Goal: Task Accomplishment & Management: Manage account settings

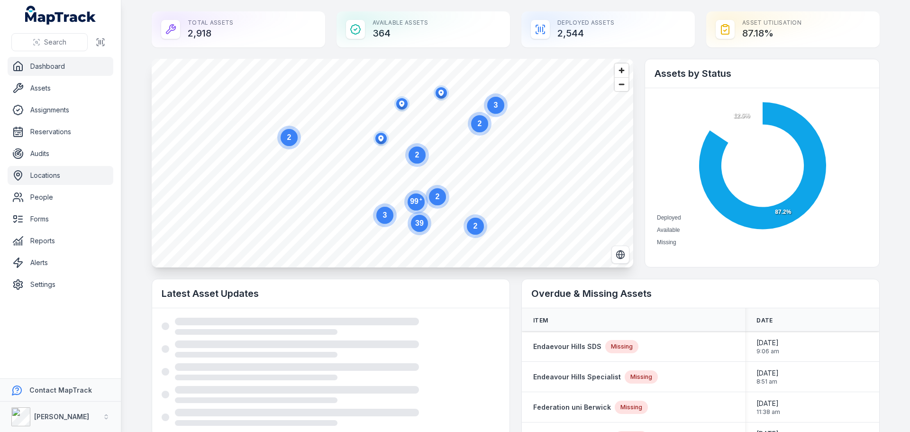
click at [62, 180] on link "Locations" at bounding box center [61, 175] width 106 height 19
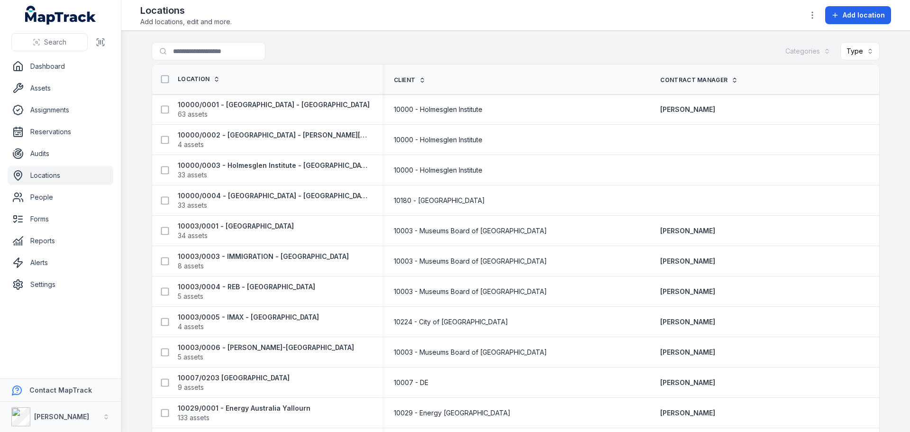
click at [227, 64] on th "Location" at bounding box center [267, 79] width 230 height 30
click at [217, 57] on input "Search for locations" at bounding box center [228, 51] width 152 height 18
type input "******"
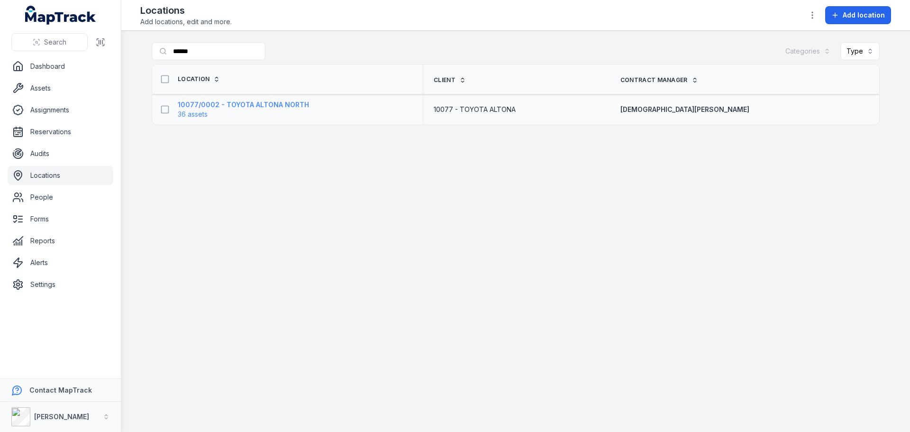
click at [233, 108] on strong "10077/0002 - TOYOTA ALTONA NORTH" at bounding box center [243, 104] width 131 height 9
click at [297, 104] on strong "10077/0002 - TOYOTA ALTONA NORTH" at bounding box center [243, 104] width 131 height 9
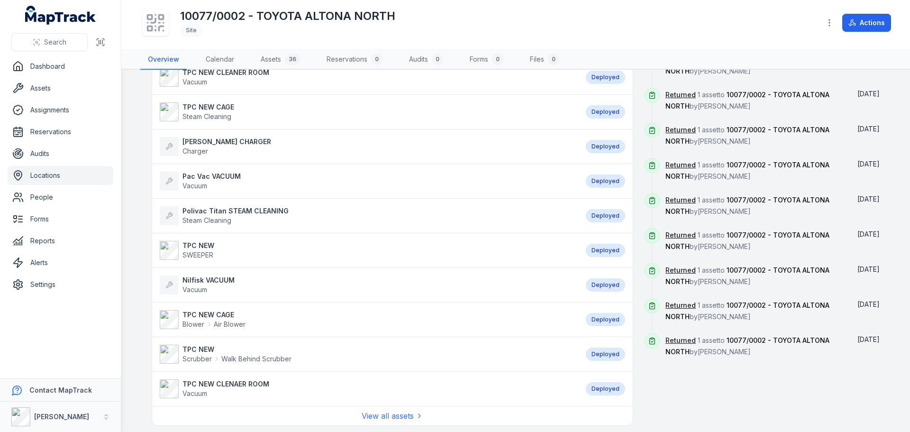
scroll to position [616, 0]
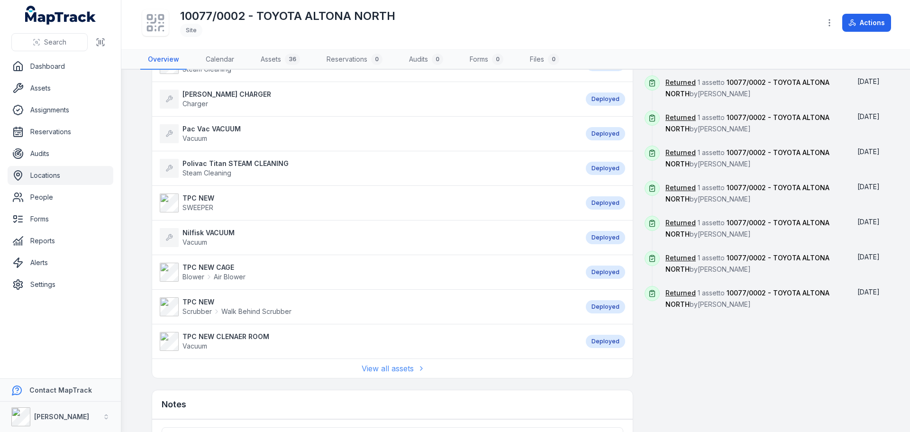
click at [399, 370] on link "View all assets" at bounding box center [393, 367] width 62 height 11
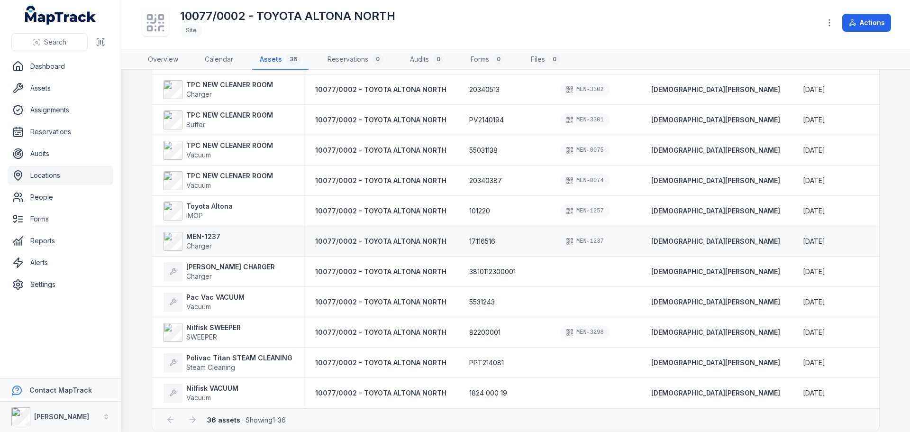
scroll to position [831, 0]
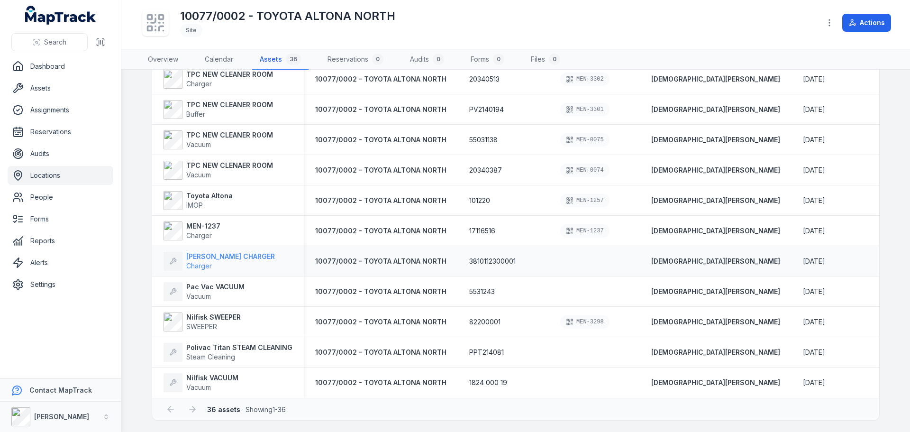
click at [222, 253] on strong "[PERSON_NAME] CHARGER" at bounding box center [230, 256] width 89 height 9
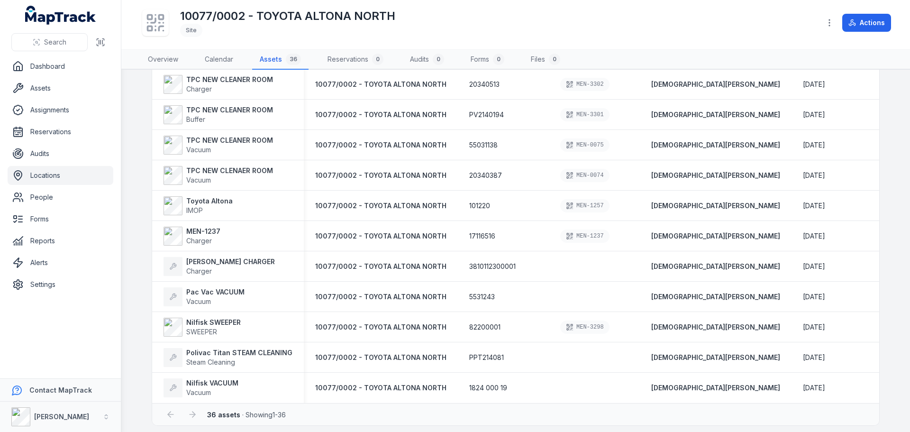
scroll to position [831, 0]
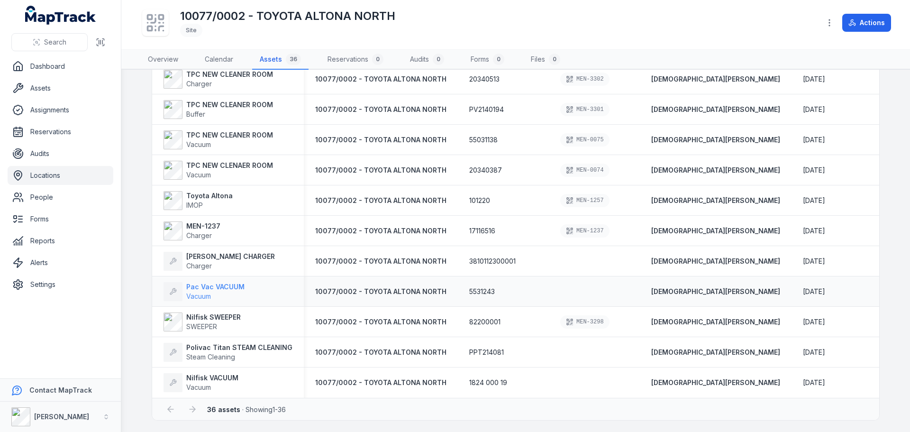
click at [214, 285] on strong "Pac Vac VACUUM" at bounding box center [215, 286] width 58 height 9
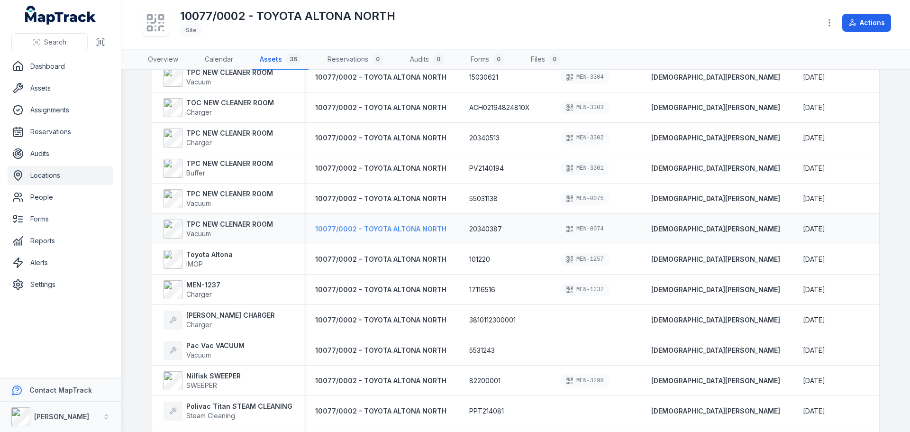
scroll to position [831, 0]
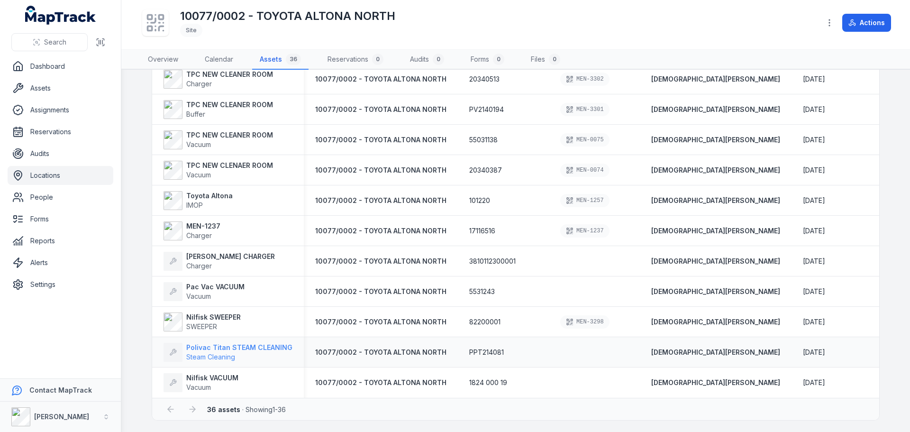
click at [210, 346] on strong "Polivac Titan STEAM CLEANING" at bounding box center [239, 347] width 106 height 9
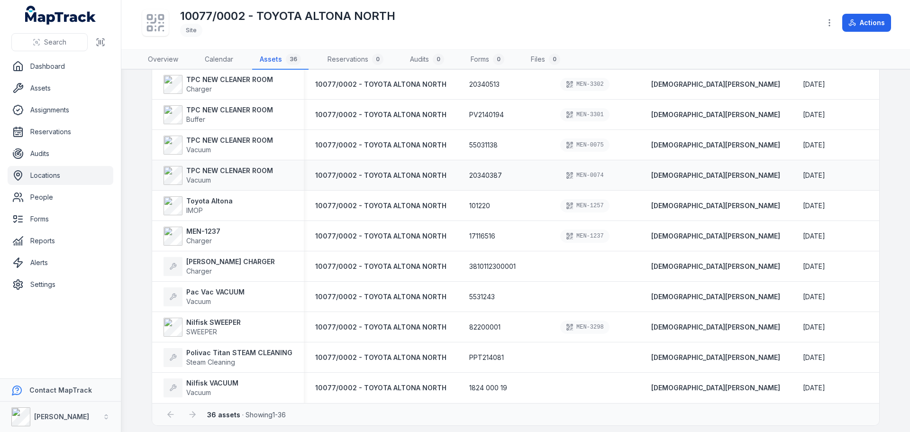
scroll to position [831, 0]
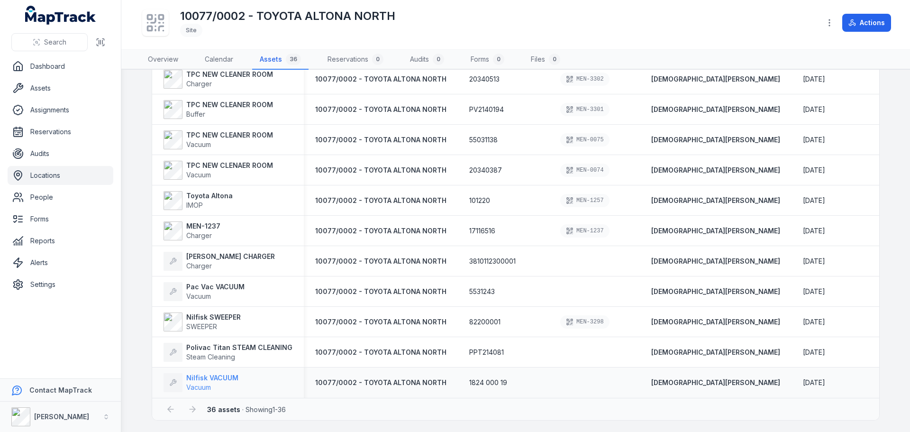
click at [204, 373] on strong "Nilfisk VACUUM" at bounding box center [212, 377] width 52 height 9
click at [205, 373] on strong "Nilfisk VACUUM" at bounding box center [212, 377] width 52 height 9
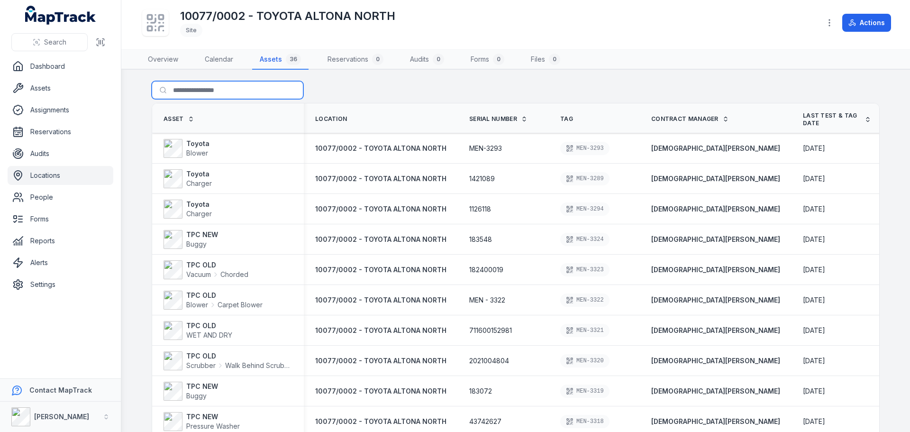
click at [188, 88] on input "Search for assets" at bounding box center [228, 90] width 152 height 18
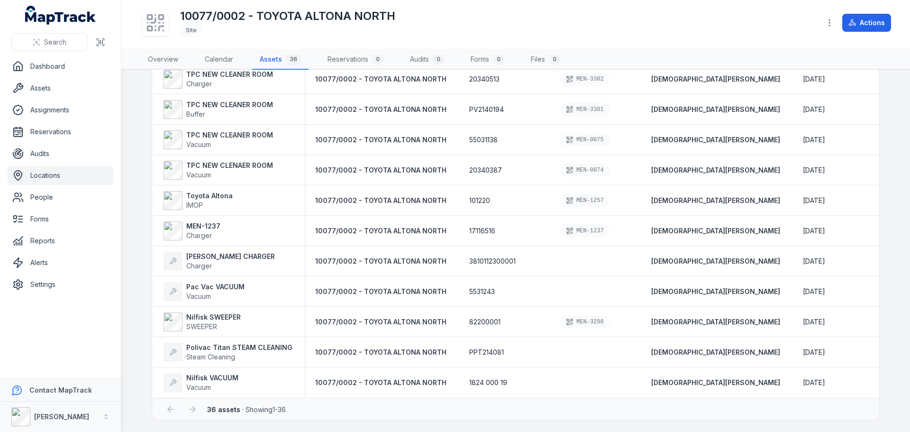
scroll to position [594, 0]
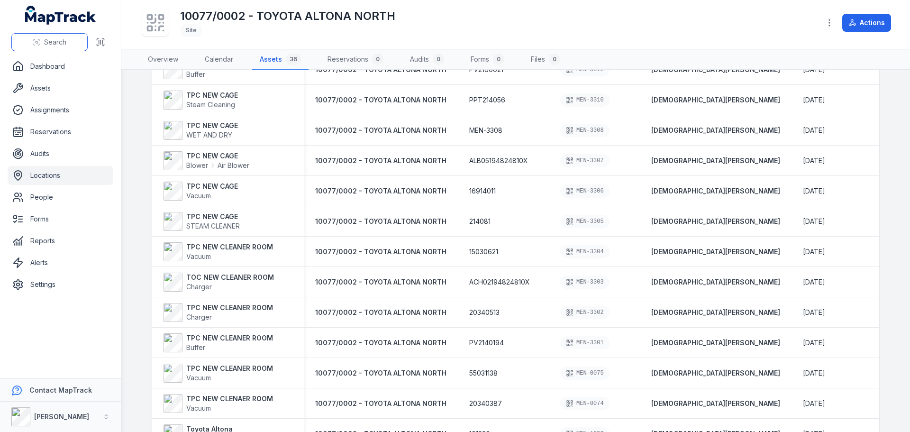
click at [71, 38] on button "Search" at bounding box center [49, 42] width 76 height 18
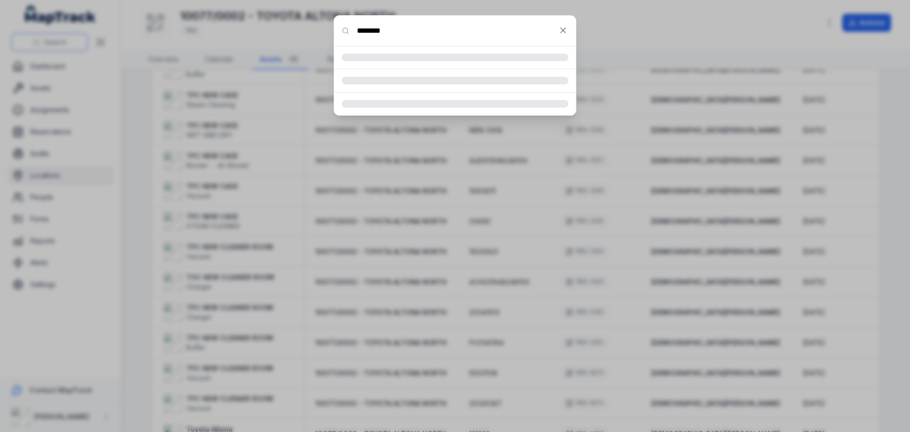
type input "********"
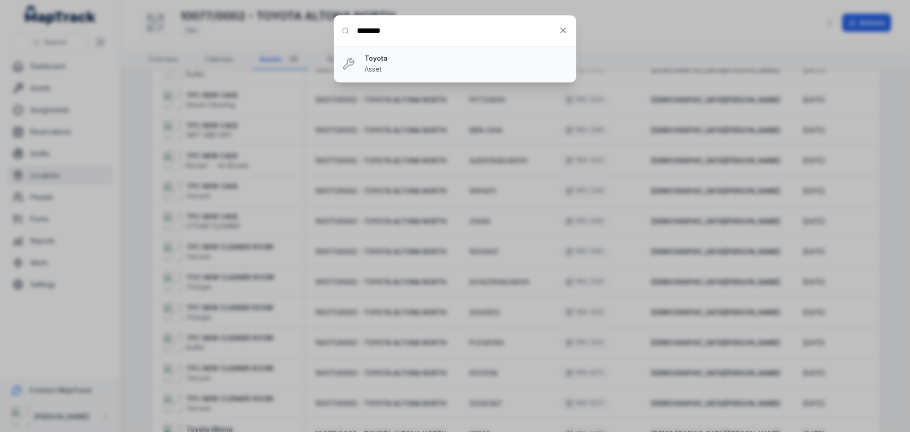
click at [385, 59] on strong "Toyota" at bounding box center [466, 58] width 204 height 9
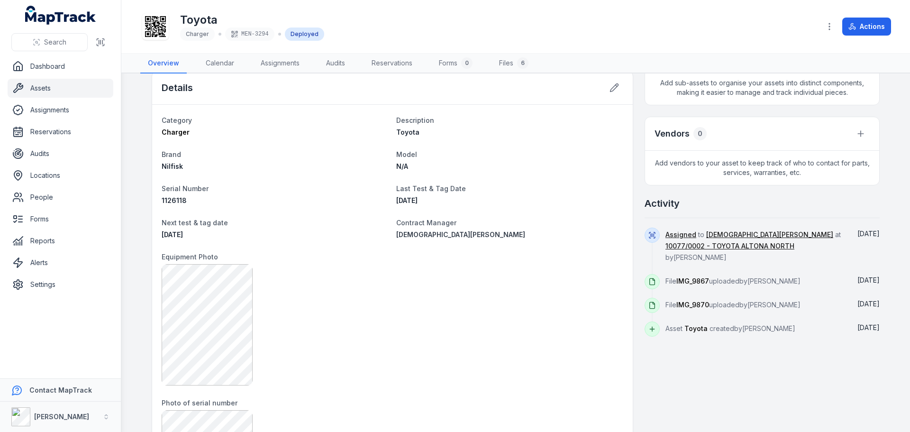
scroll to position [237, 0]
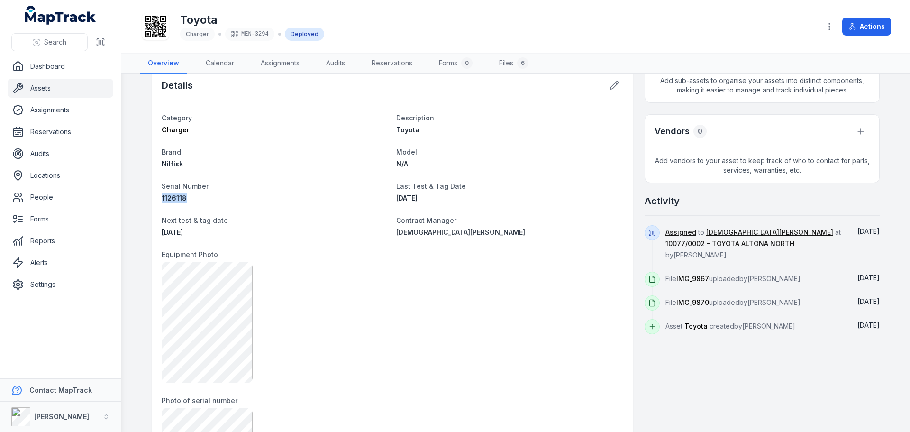
drag, startPoint x: 190, startPoint y: 199, endPoint x: 157, endPoint y: 197, distance: 32.8
click at [157, 197] on div "Category Charger Description Toyota Brand Nilfisk Model N/A Serial Number 11261…" at bounding box center [392, 427] width 480 height 650
copy span "1126118"
click at [49, 39] on span "Search" at bounding box center [55, 41] width 22 height 9
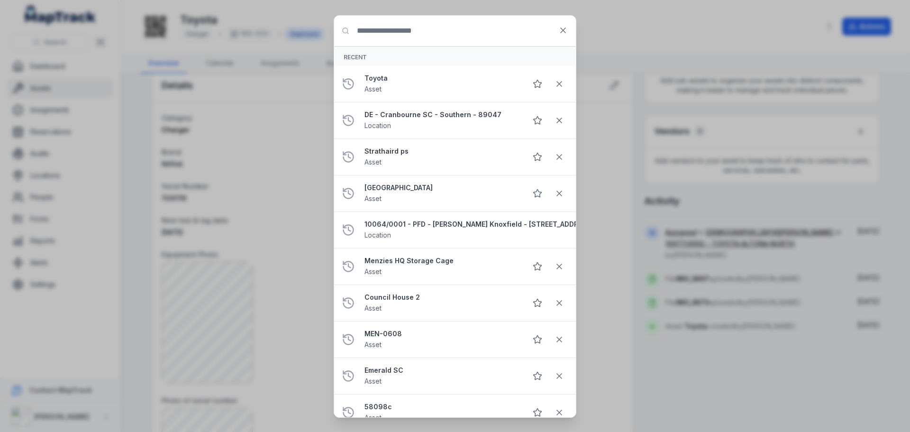
click at [441, 37] on input "Search for anything" at bounding box center [455, 31] width 242 height 30
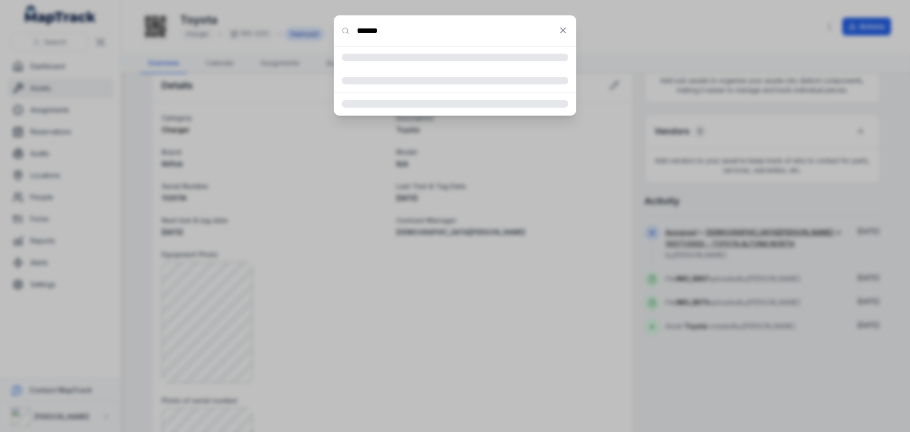
type input "*******"
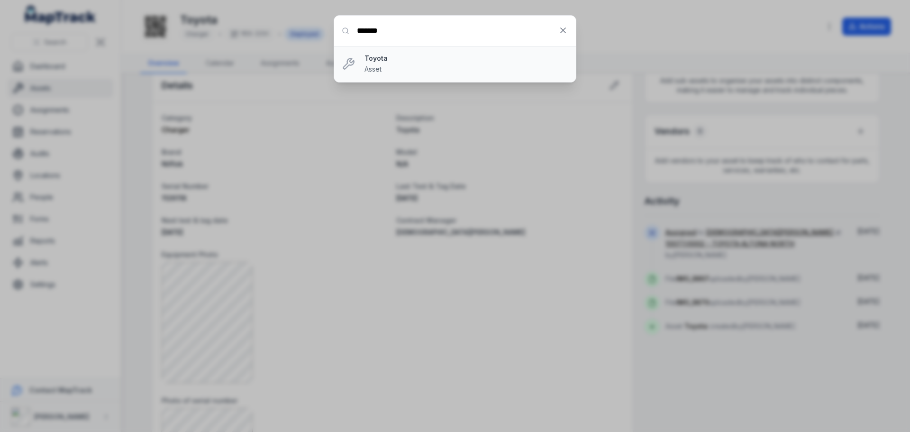
click at [382, 61] on strong "Toyota" at bounding box center [466, 58] width 204 height 9
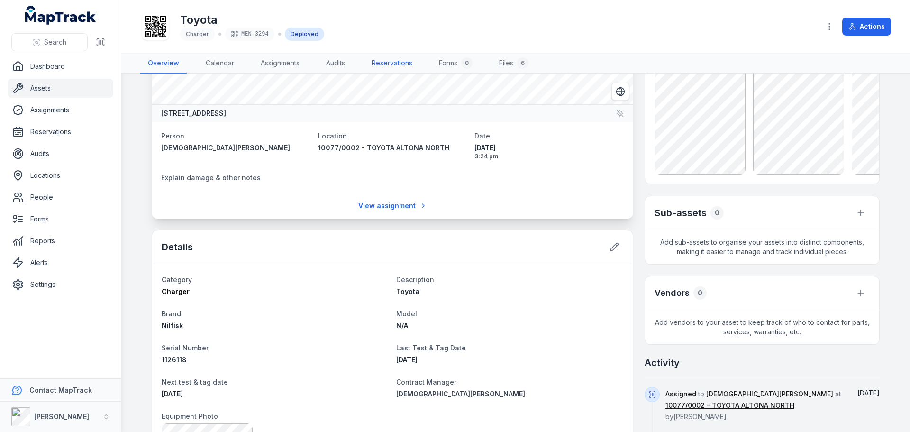
scroll to position [59, 0]
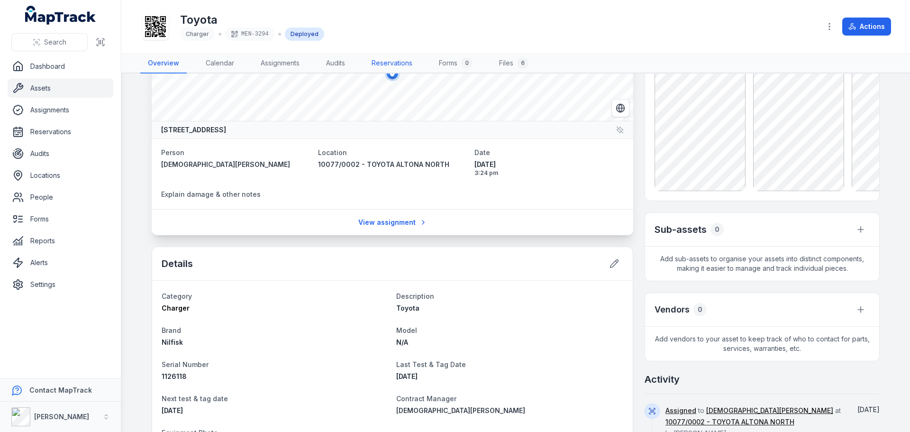
click at [395, 62] on link "Reservations" at bounding box center [392, 64] width 56 height 20
click at [289, 62] on link "Assignments" at bounding box center [280, 64] width 54 height 20
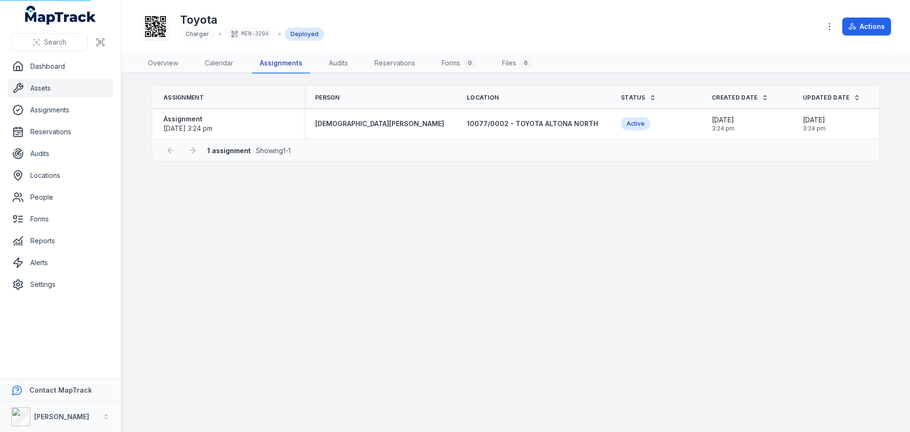
click at [289, 62] on link "Assignments" at bounding box center [281, 64] width 58 height 20
click at [510, 125] on span "10077/0002 - TOYOTA ALTONA NORTH" at bounding box center [532, 123] width 131 height 8
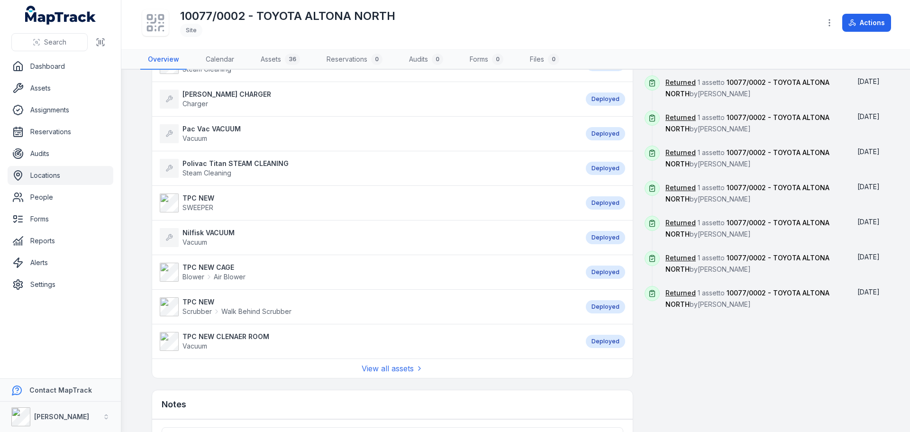
scroll to position [724, 0]
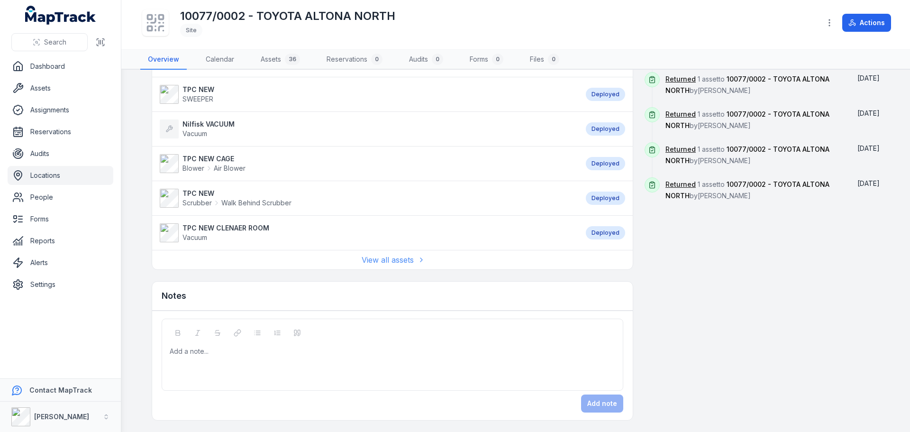
click at [383, 259] on link "View all assets" at bounding box center [393, 259] width 62 height 11
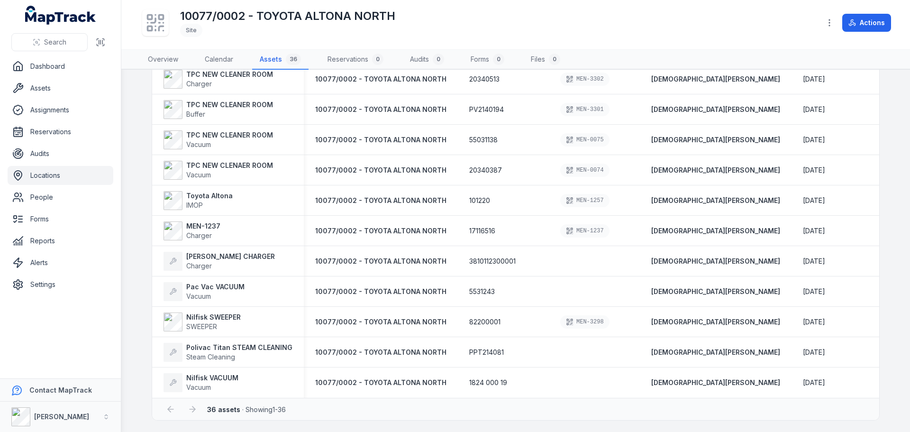
scroll to position [831, 0]
drag, startPoint x: 509, startPoint y: 257, endPoint x: 457, endPoint y: 253, distance: 52.3
click at [458, 253] on div "3810112300001" at bounding box center [503, 261] width 91 height 17
copy span "3810112300001"
click at [248, 352] on span "Steam Cleaning" at bounding box center [239, 356] width 106 height 9
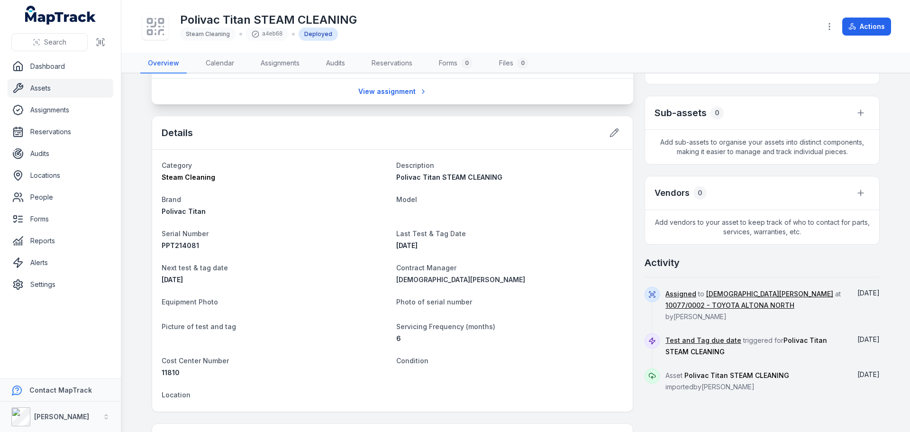
scroll to position [237, 0]
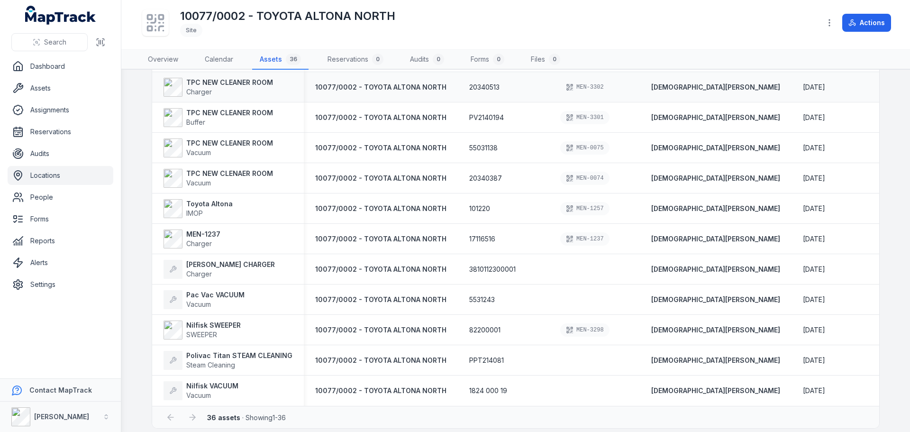
scroll to position [831, 0]
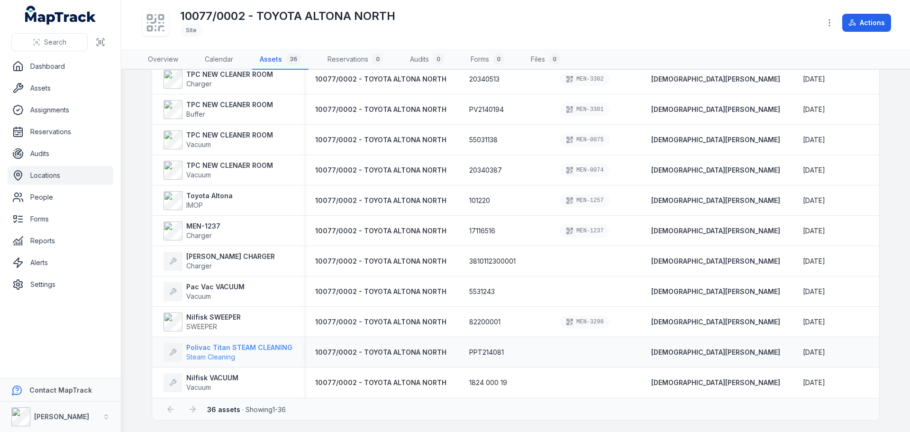
click at [190, 353] on span "Steam Cleaning" at bounding box center [210, 357] width 49 height 8
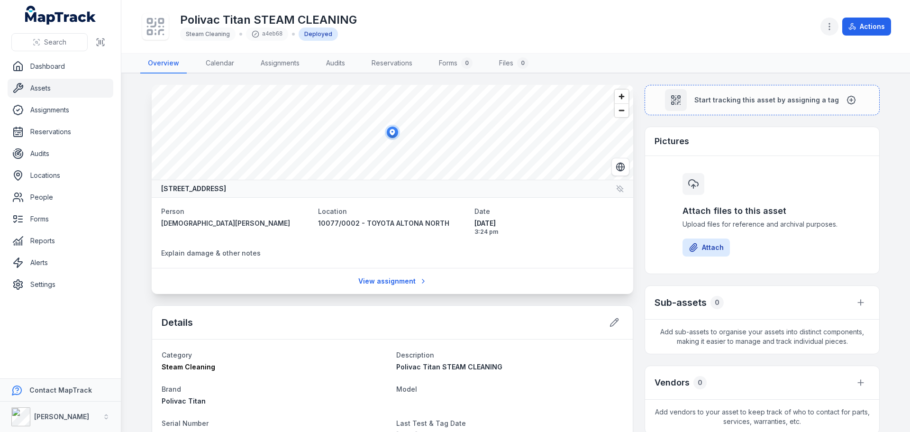
click at [826, 21] on button "button" at bounding box center [829, 27] width 18 height 18
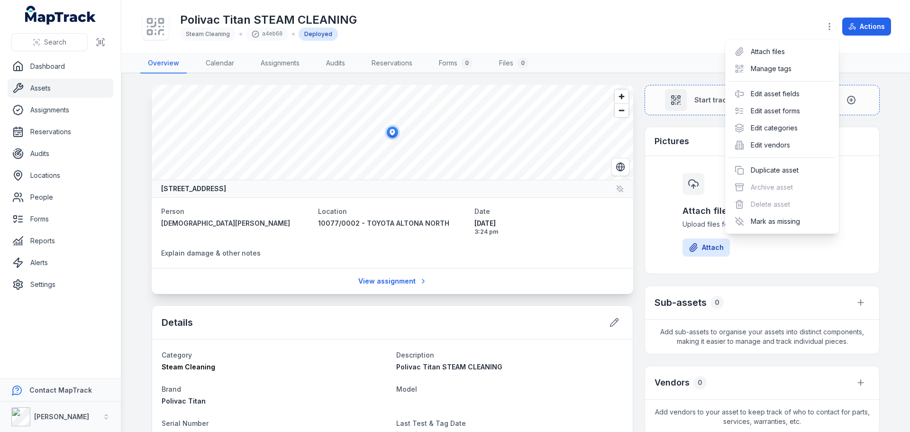
click at [656, 28] on div "Polivac Titan STEAM CLEANING Steam Cleaning a4eb68 Deployed Actions" at bounding box center [515, 26] width 751 height 45
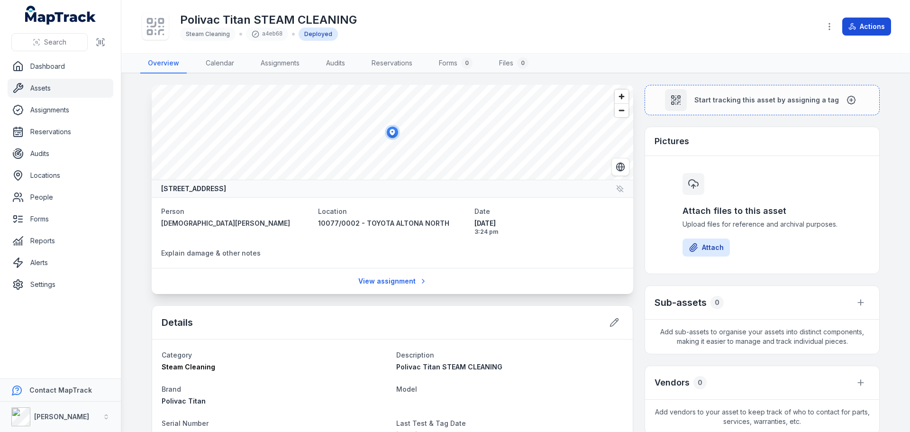
click at [859, 30] on button "Actions" at bounding box center [866, 27] width 49 height 18
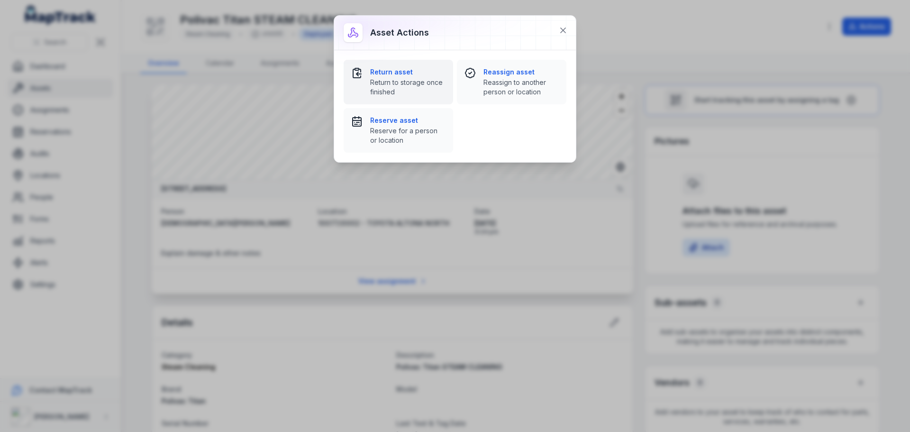
click at [411, 86] on span "Return to storage once finished" at bounding box center [407, 87] width 75 height 19
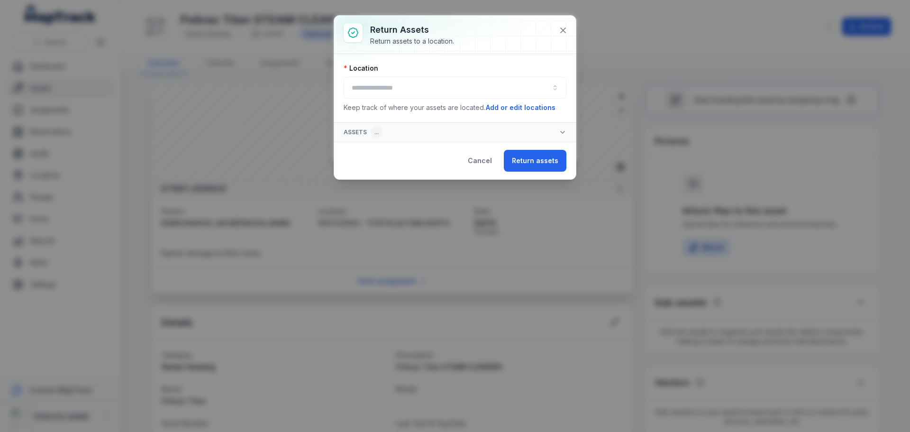
click at [426, 91] on div at bounding box center [455, 88] width 223 height 22
click at [416, 90] on button "button" at bounding box center [455, 88] width 223 height 22
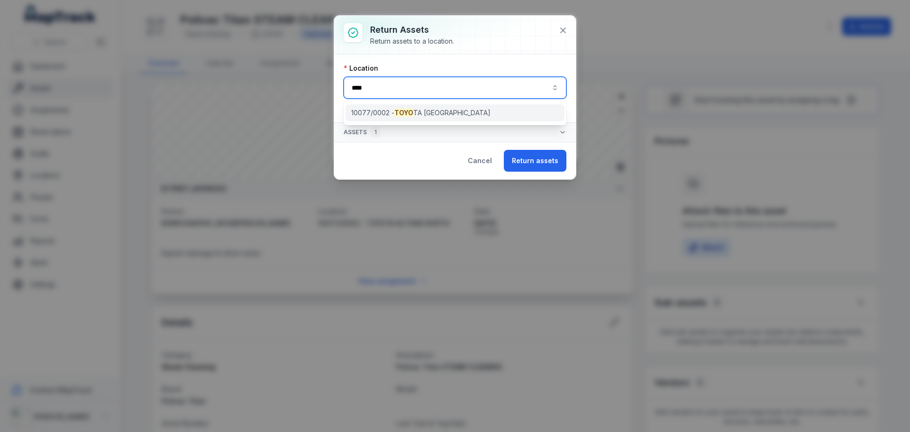
type input "****"
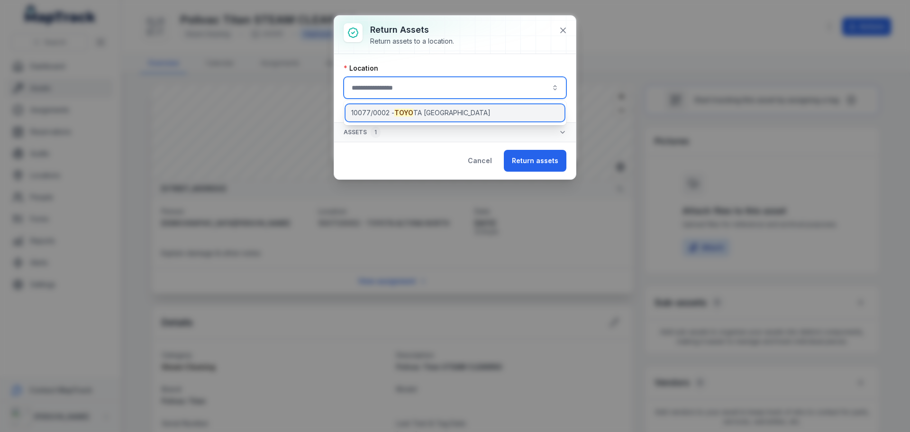
click at [470, 117] on span "10077/0002 - TOYO TA ALTONA NORTH" at bounding box center [420, 112] width 139 height 9
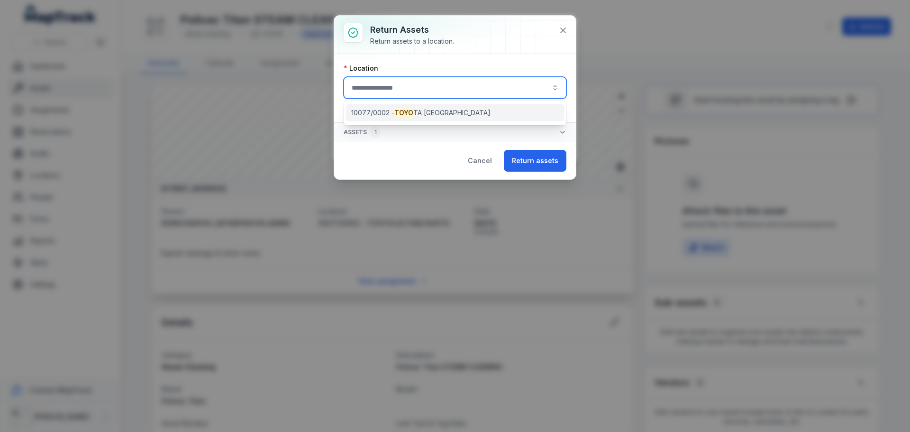
type input "**********"
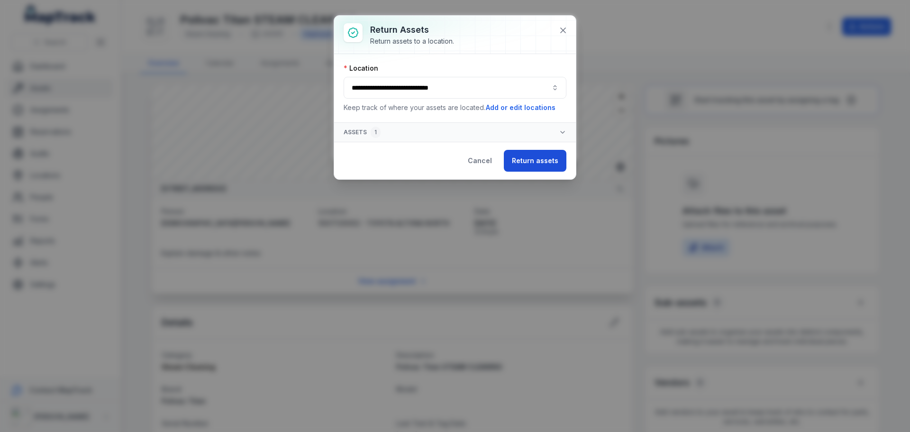
click at [541, 167] on button "Return assets" at bounding box center [535, 161] width 63 height 22
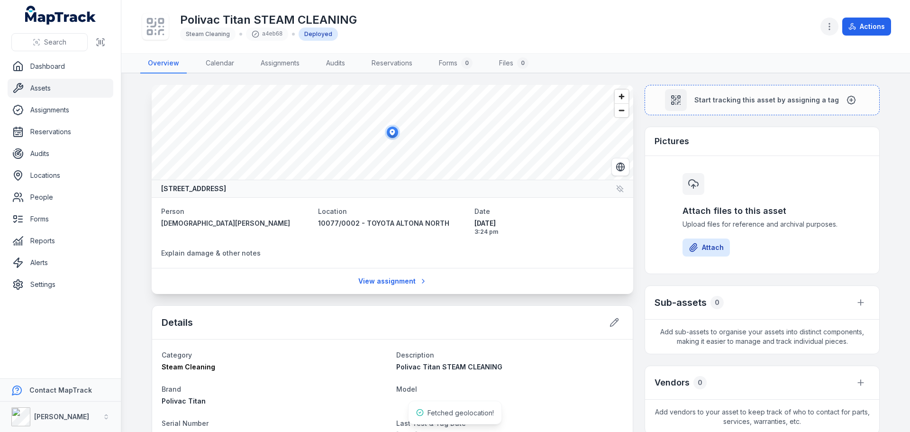
click at [832, 23] on icon "button" at bounding box center [828, 26] width 9 height 9
